Goal: Obtain resource: Download file/media

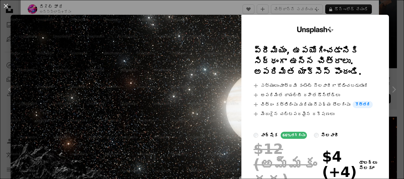
click at [132, 62] on img at bounding box center [126, 126] width 231 height 223
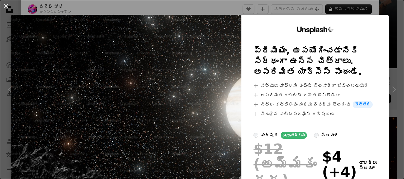
click at [132, 62] on img at bounding box center [126, 126] width 231 height 223
click at [172, 54] on img at bounding box center [126, 126] width 231 height 223
click at [326, 29] on icon "Unsplash+" at bounding box center [315, 30] width 37 height 7
click at [6, 5] on button "An X shape" at bounding box center [5, 5] width 7 height 7
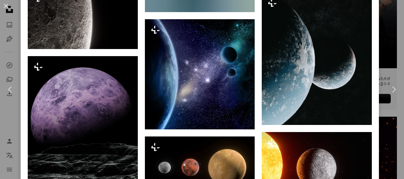
scroll to position [1963, 0]
